Goal: Find specific page/section: Find specific page/section

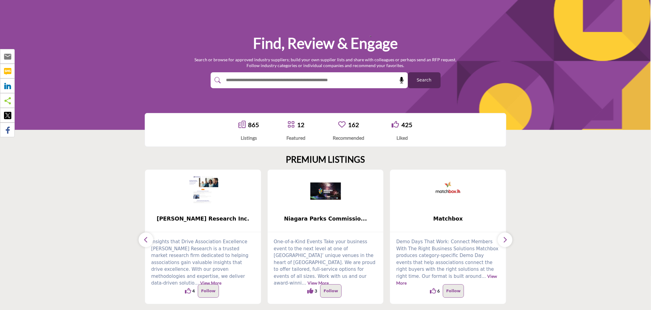
scroll to position [136, 0]
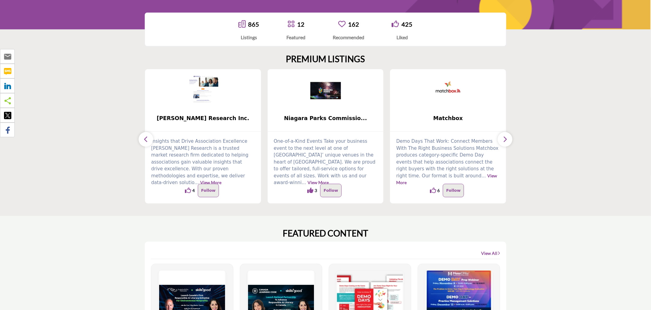
click at [148, 140] on icon "button" at bounding box center [145, 139] width 5 height 8
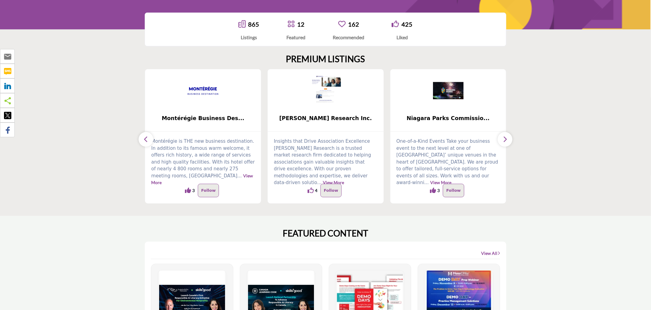
click at [148, 140] on icon "button" at bounding box center [145, 139] width 5 height 8
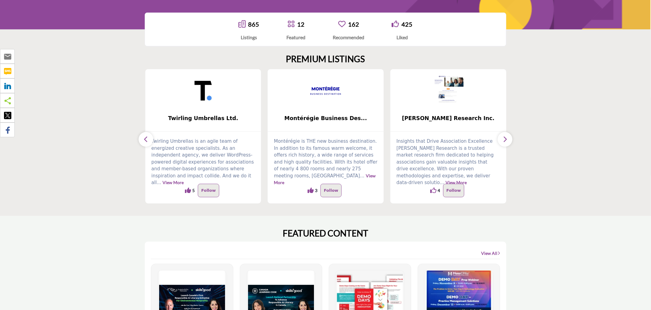
click at [148, 140] on icon "button" at bounding box center [145, 139] width 5 height 8
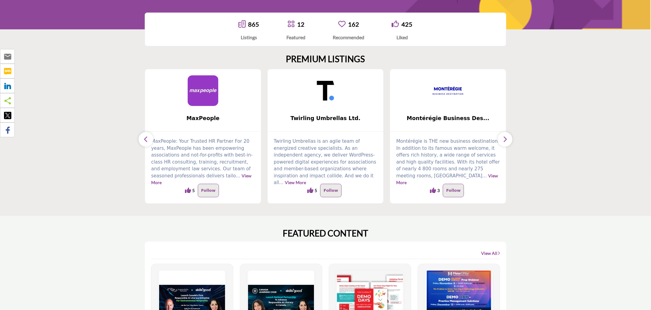
click at [148, 140] on icon "button" at bounding box center [145, 139] width 5 height 8
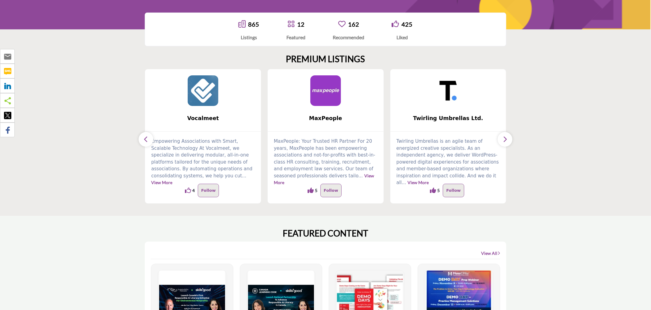
click at [148, 140] on icon "button" at bounding box center [145, 139] width 5 height 8
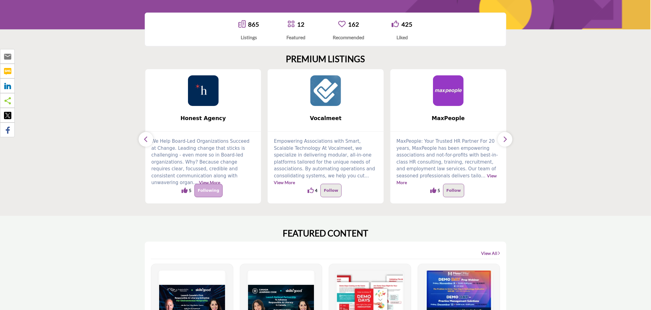
click at [148, 140] on icon "button" at bounding box center [145, 139] width 5 height 8
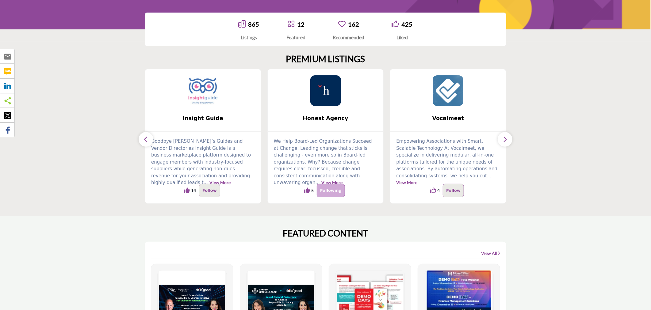
click at [205, 103] on img at bounding box center [203, 90] width 31 height 31
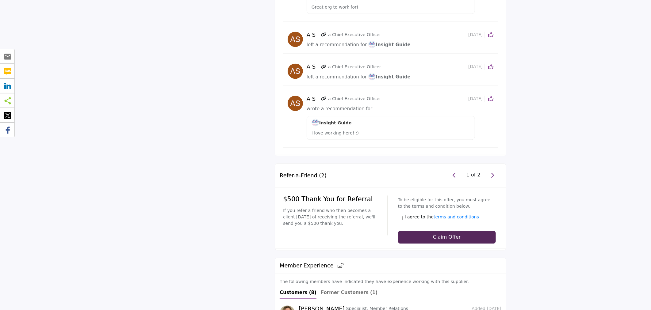
scroll to position [1203, 0]
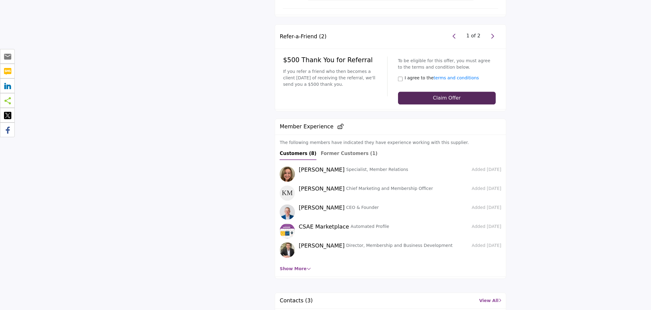
click at [456, 37] on span "button" at bounding box center [454, 36] width 9 height 9
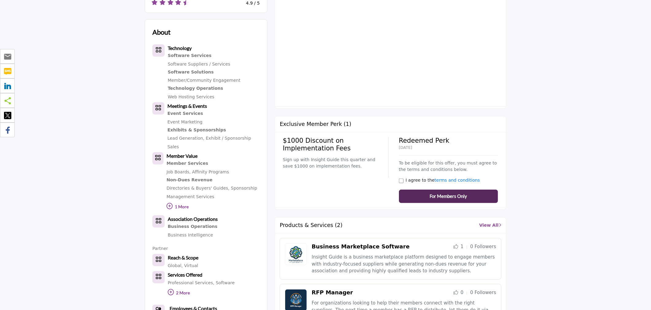
scroll to position [344, 0]
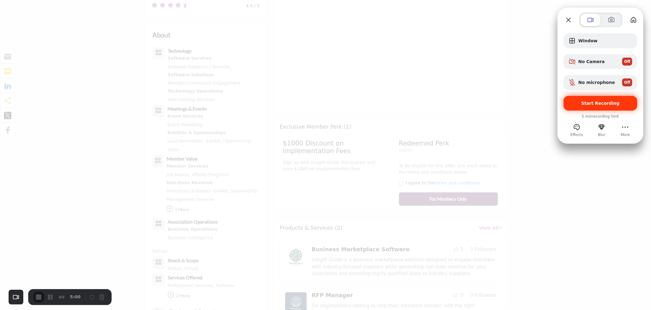
click at [598, 101] on span "Start Recording" at bounding box center [600, 103] width 38 height 5
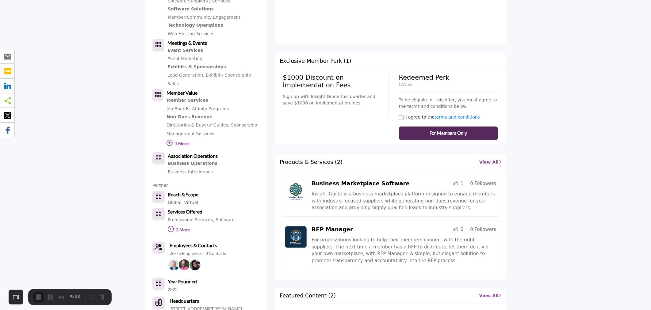
scroll to position [366, 0]
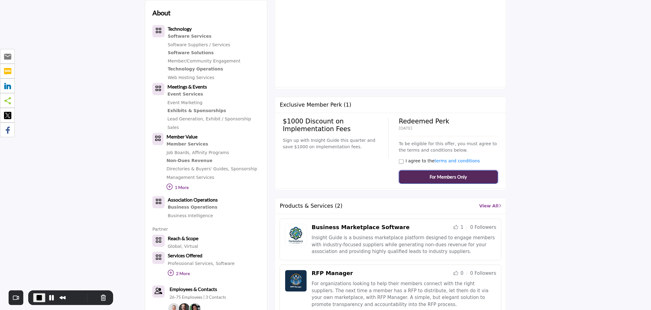
click at [433, 173] on span "For Members Only" at bounding box center [447, 176] width 37 height 7
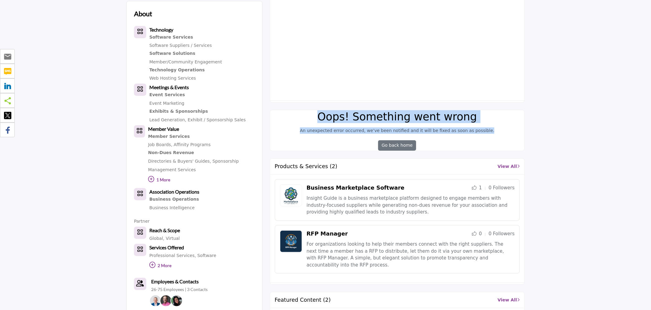
drag, startPoint x: 494, startPoint y: 132, endPoint x: 323, endPoint y: 120, distance: 170.8
click at [323, 120] on div "Oops! Something went wrong An unexpected error occurred, we’ve been notified an…" at bounding box center [397, 130] width 254 height 40
copy div "Oops! Something went wrong An unexpected error occurred, we’ve been notified an…"
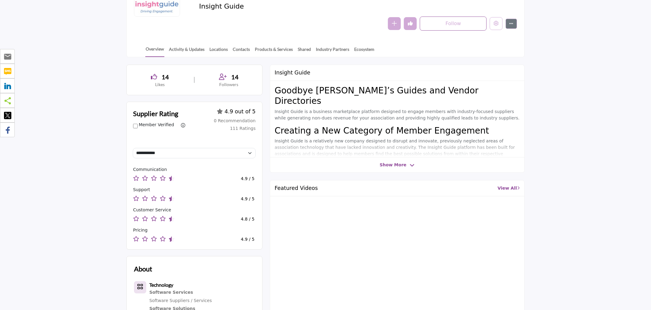
scroll to position [170, 0]
